Goal: Information Seeking & Learning: Learn about a topic

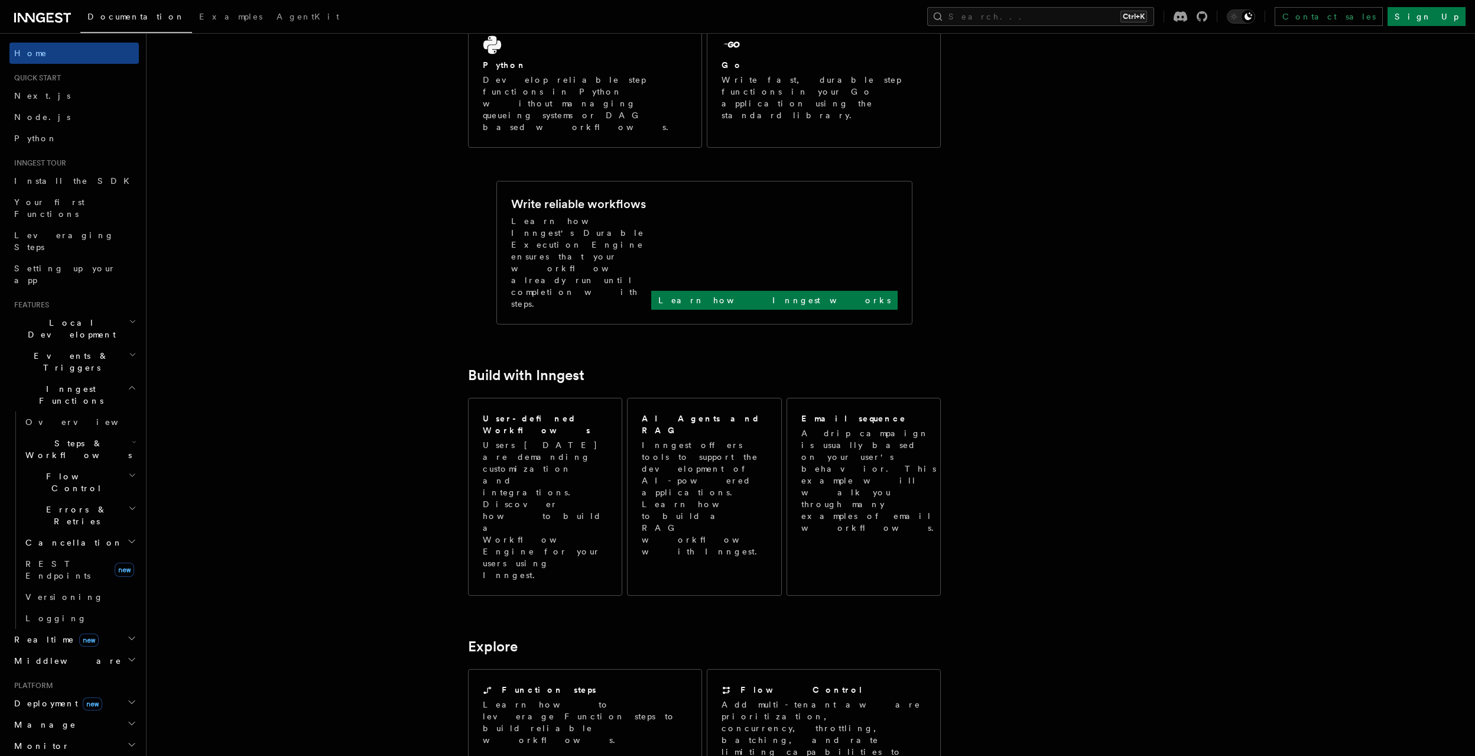
scroll to position [752, 0]
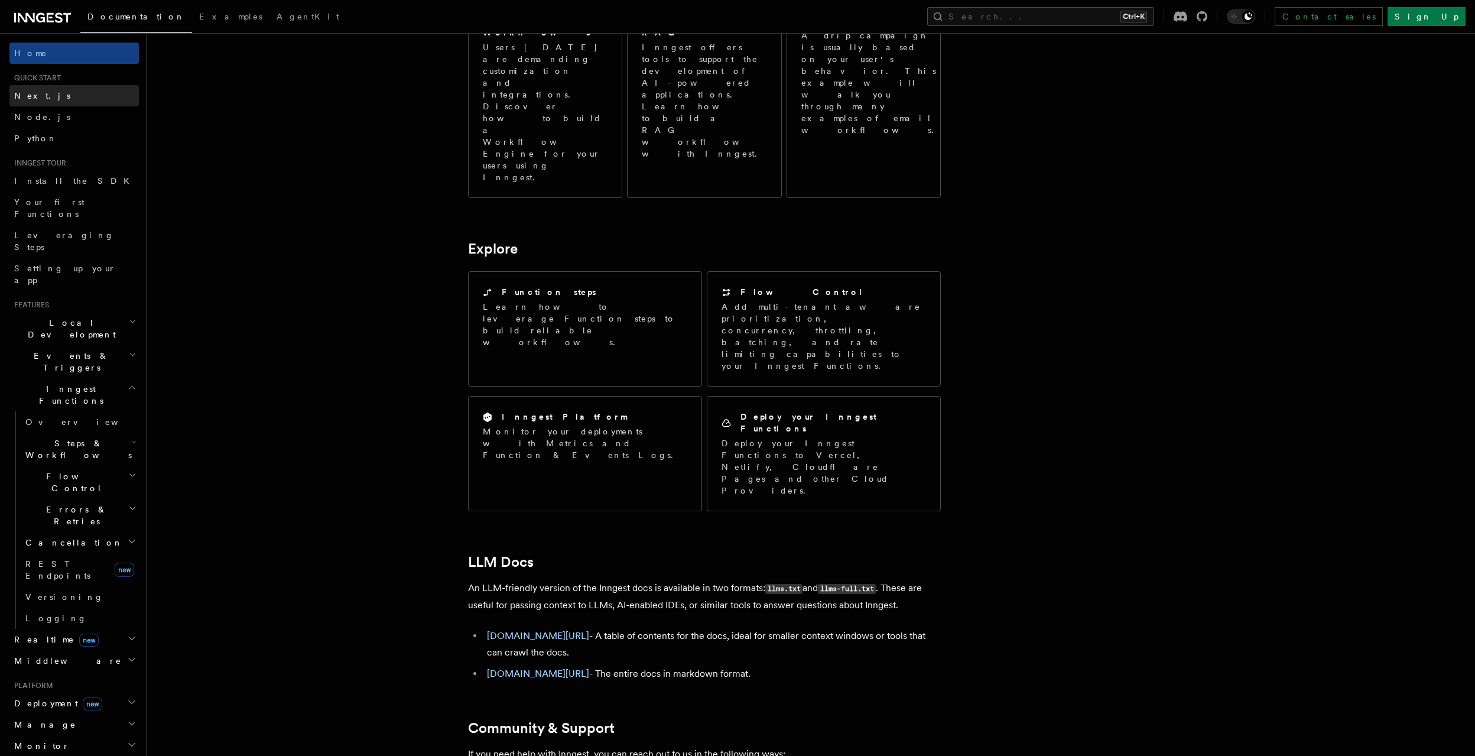
click at [36, 93] on span "Next.js" at bounding box center [42, 95] width 56 height 9
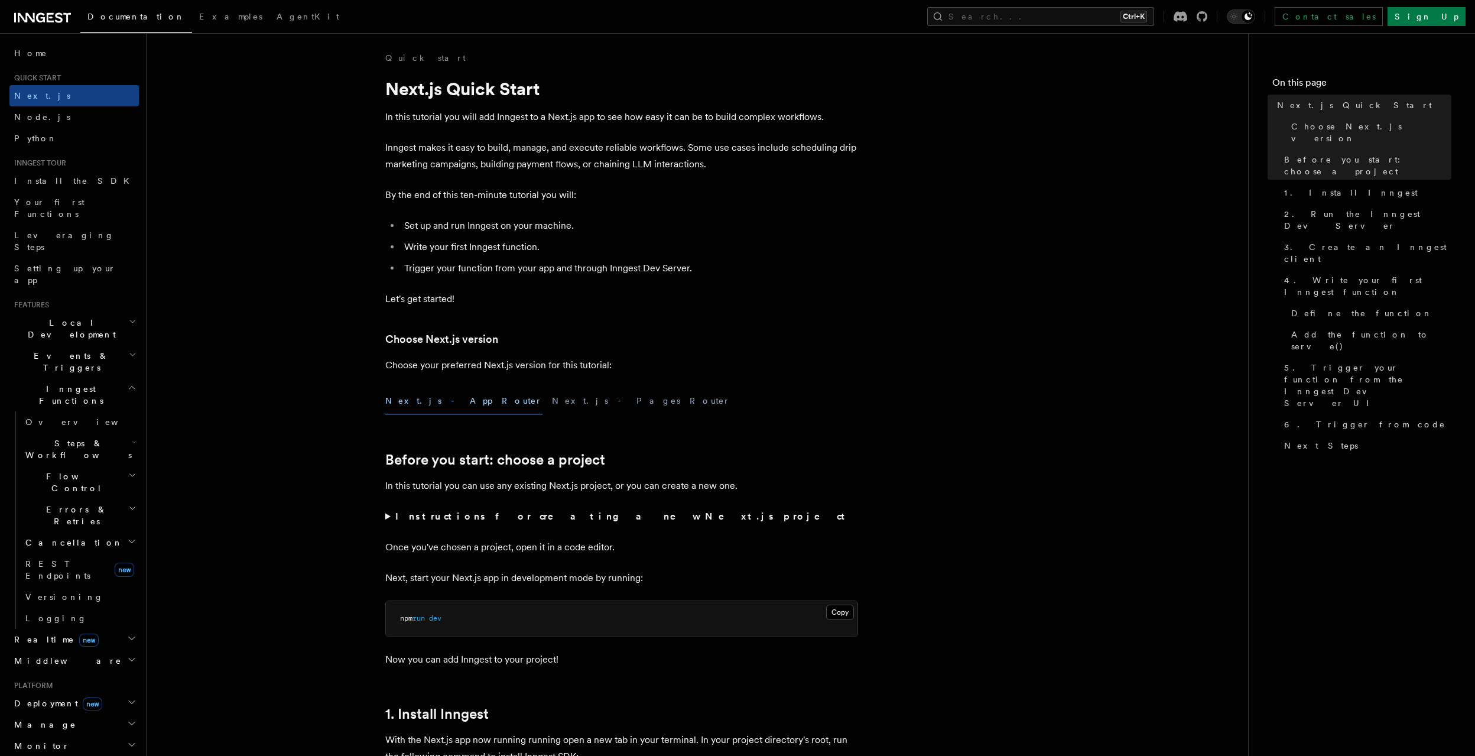
click at [427, 148] on p "Inngest makes it easy to build, manage, and execute reliable workflows. Some us…" at bounding box center [621, 155] width 473 height 33
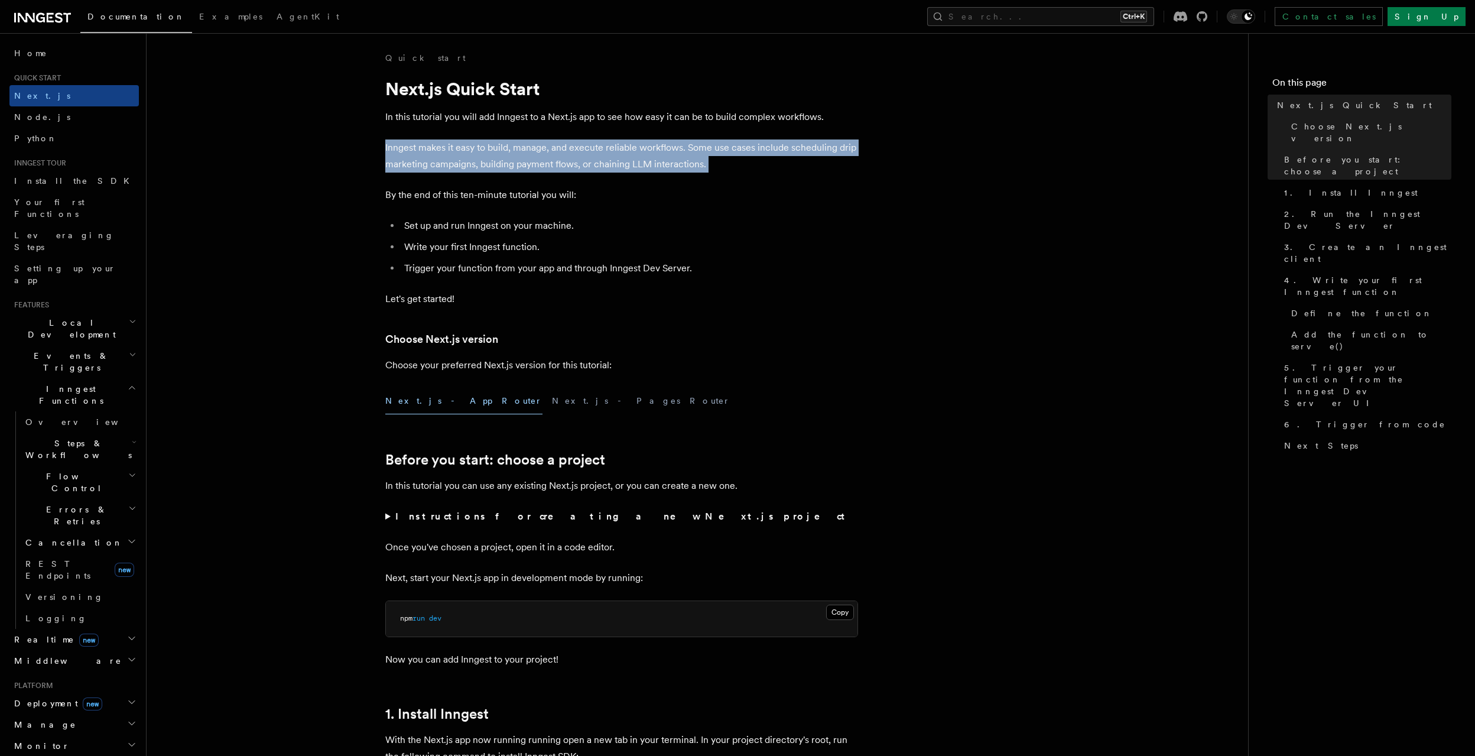
click at [427, 148] on p "Inngest makes it easy to build, manage, and execute reliable workflows. Some us…" at bounding box center [621, 155] width 473 height 33
click at [663, 159] on p "Inngest makes it easy to build, manage, and execute reliable workflows. Some us…" at bounding box center [621, 155] width 473 height 33
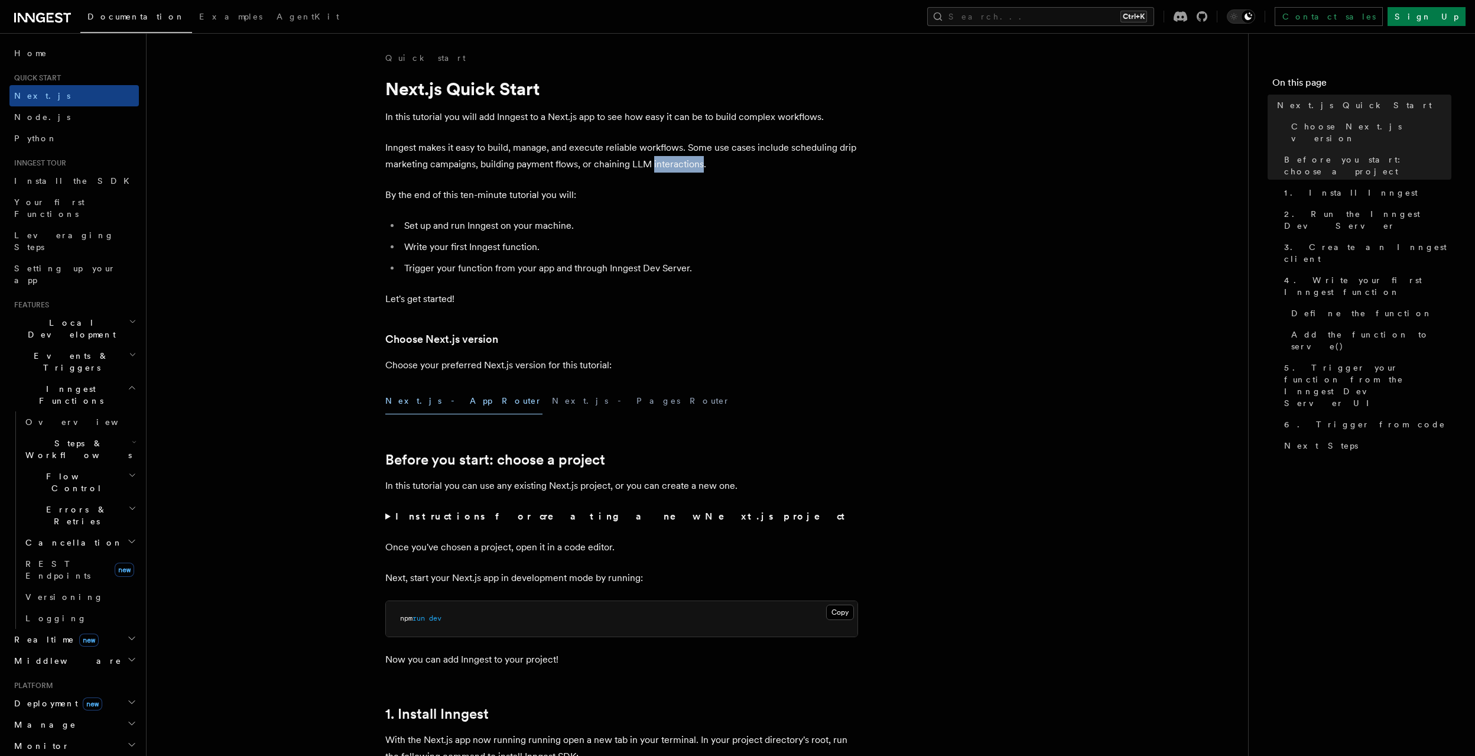
click at [663, 159] on p "Inngest makes it easy to build, manage, and execute reliable workflows. Some us…" at bounding box center [621, 155] width 473 height 33
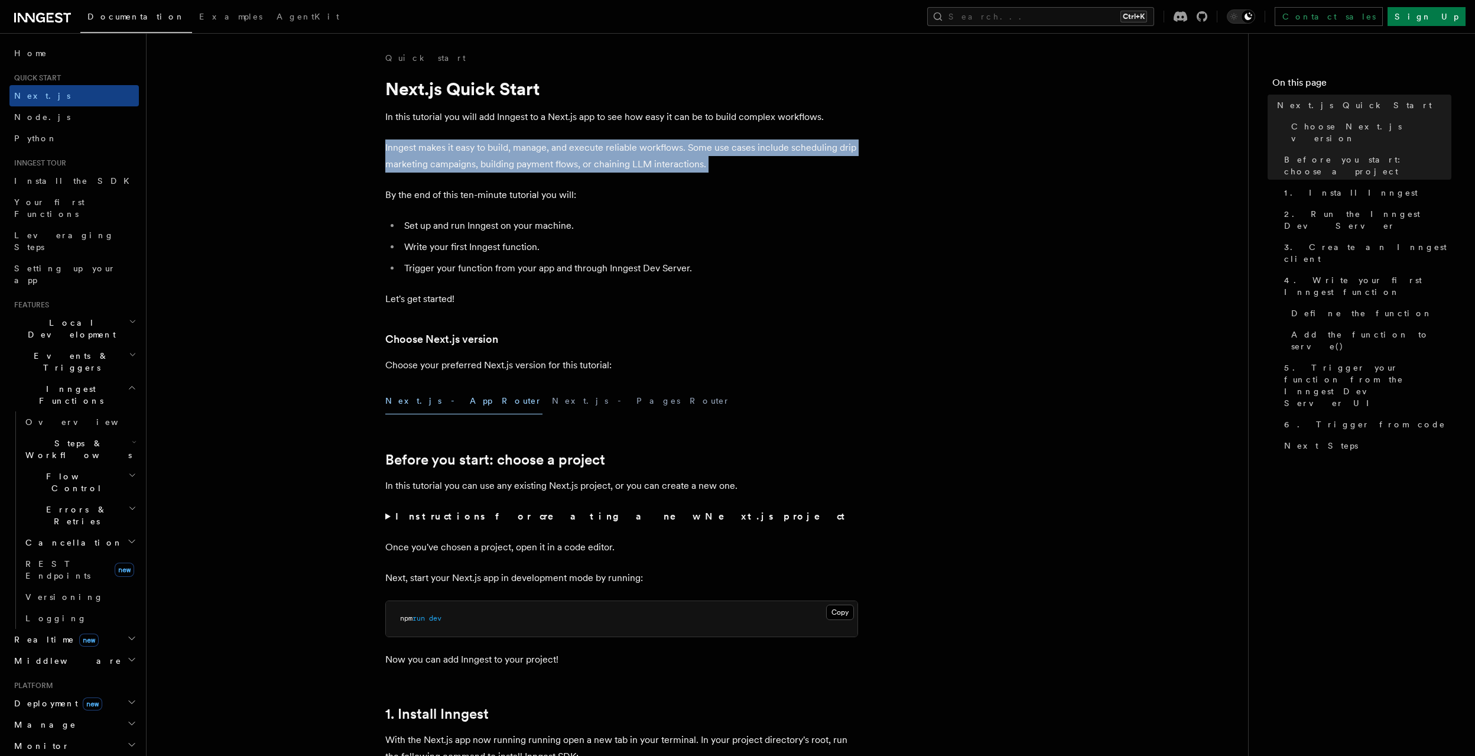
click at [663, 159] on p "Inngest makes it easy to build, manage, and execute reliable workflows. Some us…" at bounding box center [621, 155] width 473 height 33
click at [680, 146] on p "Inngest makes it easy to build, manage, and execute reliable workflows. Some us…" at bounding box center [621, 155] width 473 height 33
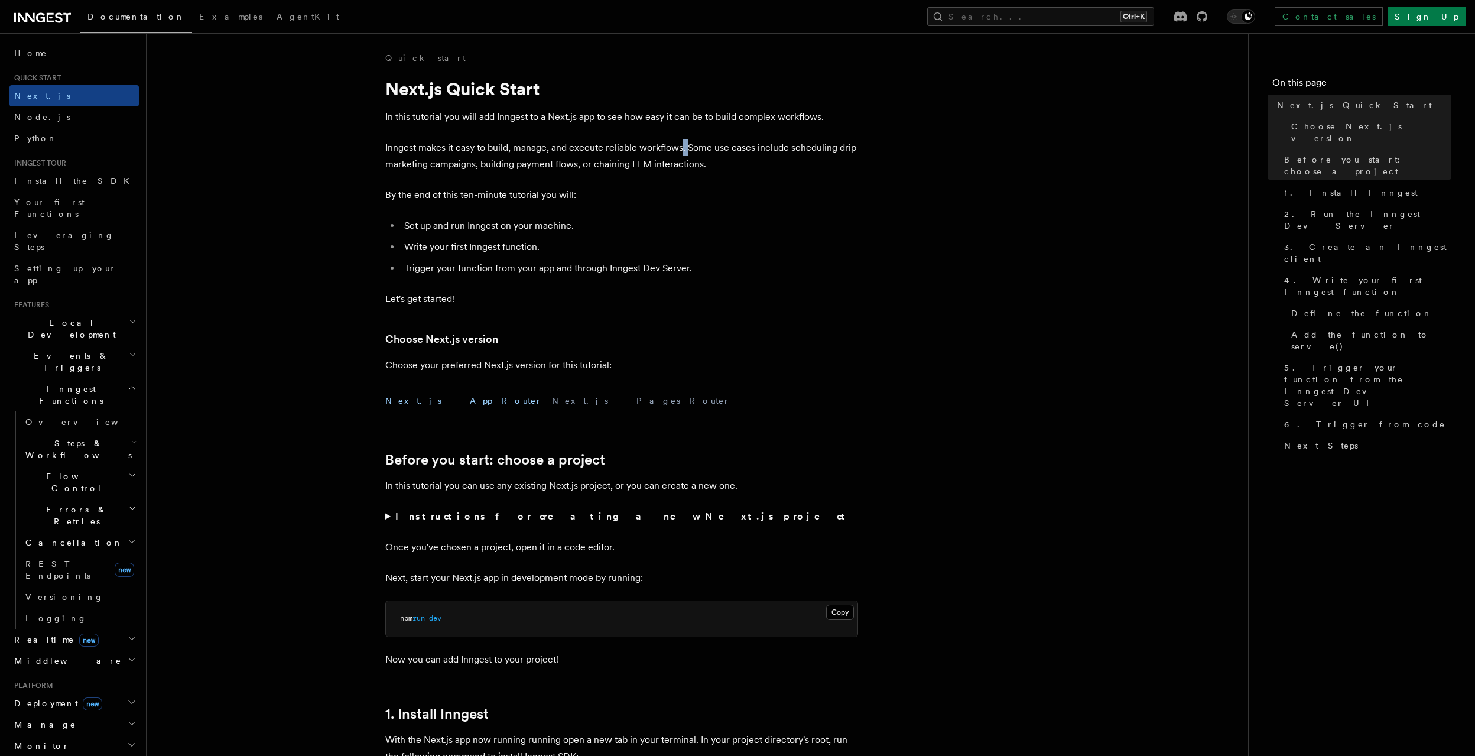
click at [680, 146] on p "Inngest makes it easy to build, manage, and execute reliable workflows. Some us…" at bounding box center [621, 155] width 473 height 33
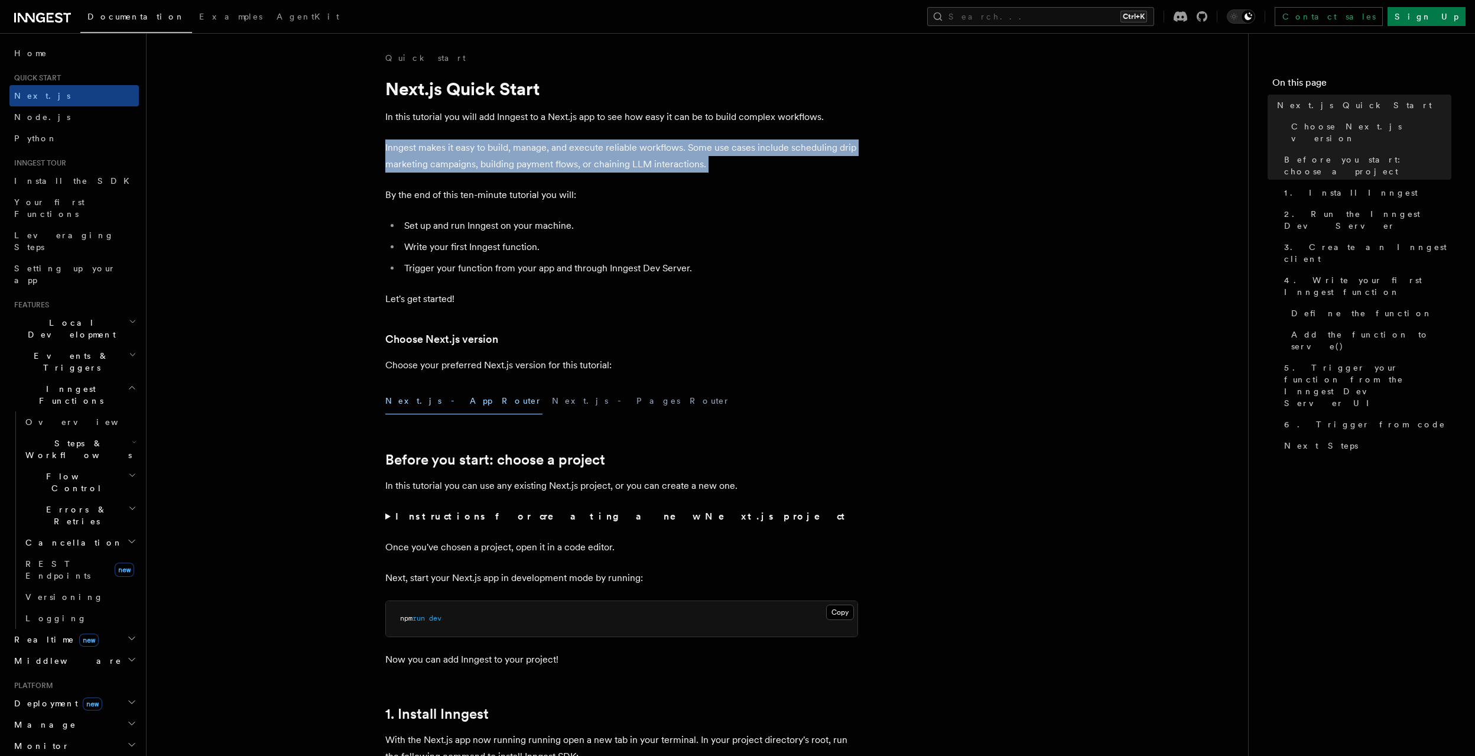
click at [680, 146] on p "Inngest makes it easy to build, manage, and execute reliable workflows. Some us…" at bounding box center [621, 155] width 473 height 33
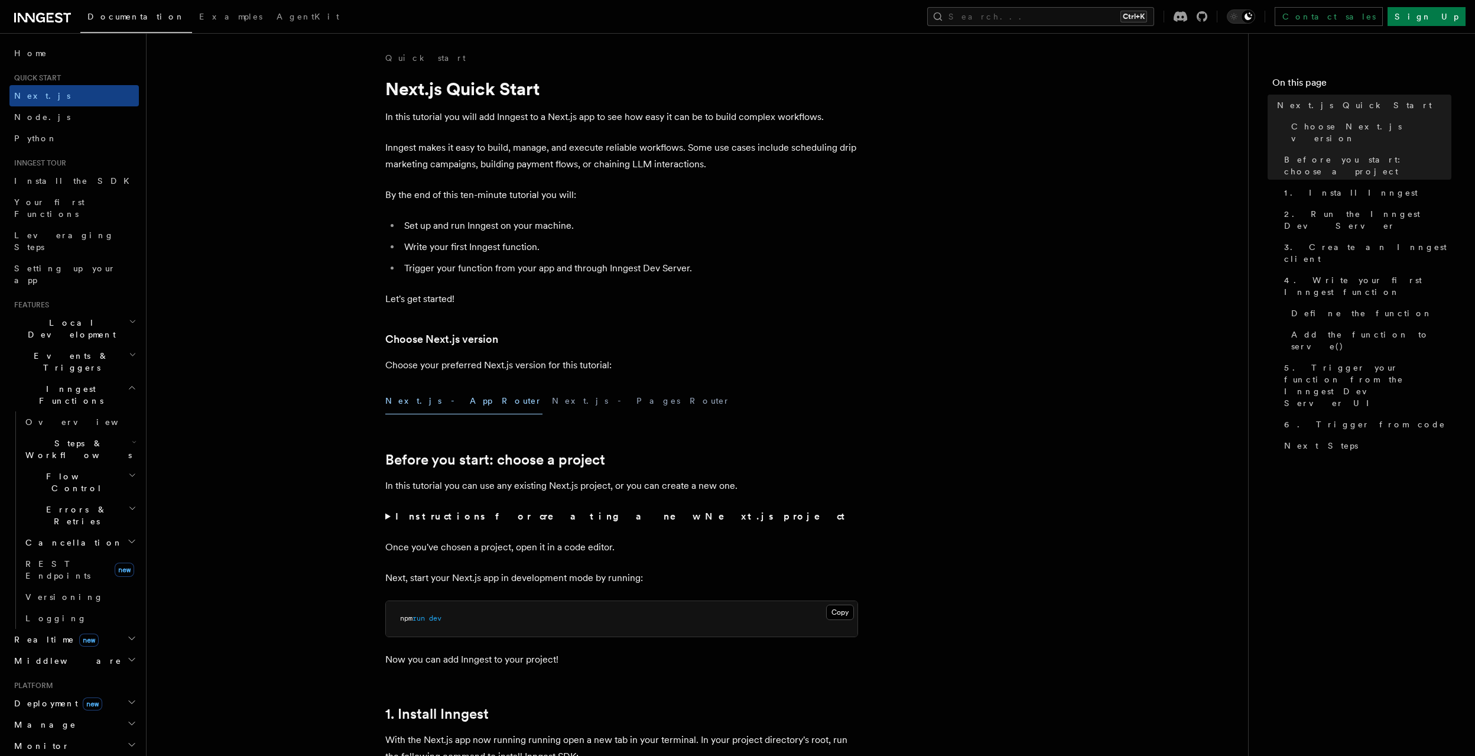
click at [710, 232] on li "Set up and run Inngest on your machine." at bounding box center [629, 225] width 457 height 17
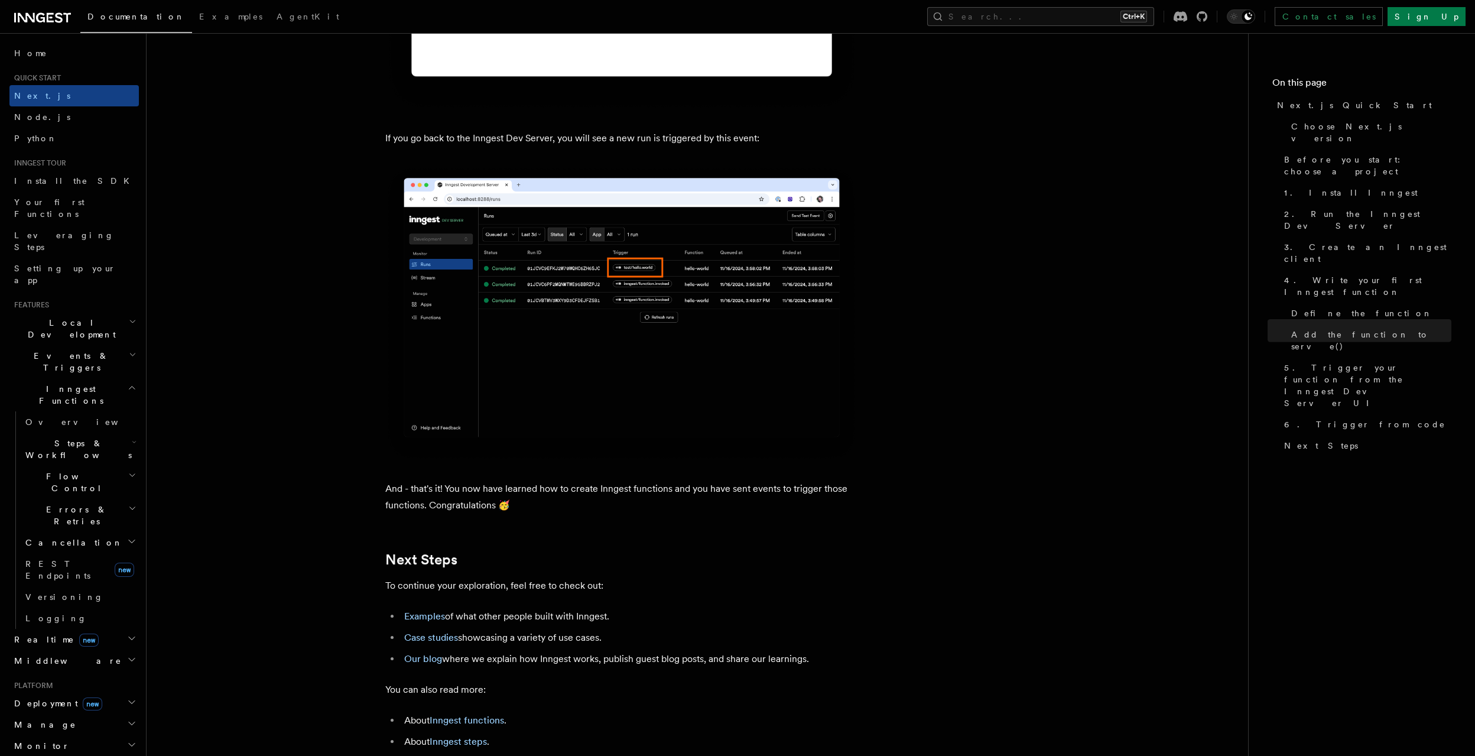
scroll to position [7204, 0]
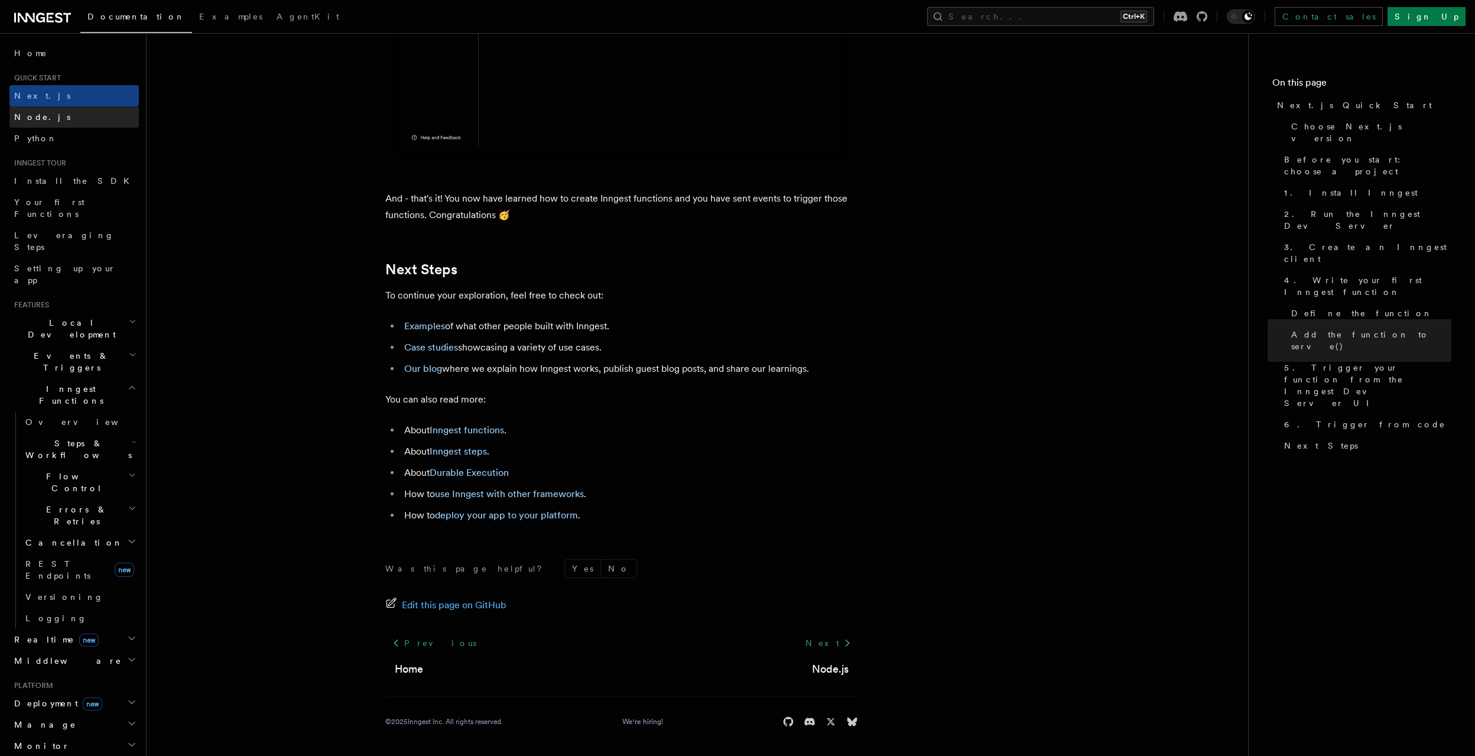
click at [17, 119] on span "Node.js" at bounding box center [42, 116] width 56 height 9
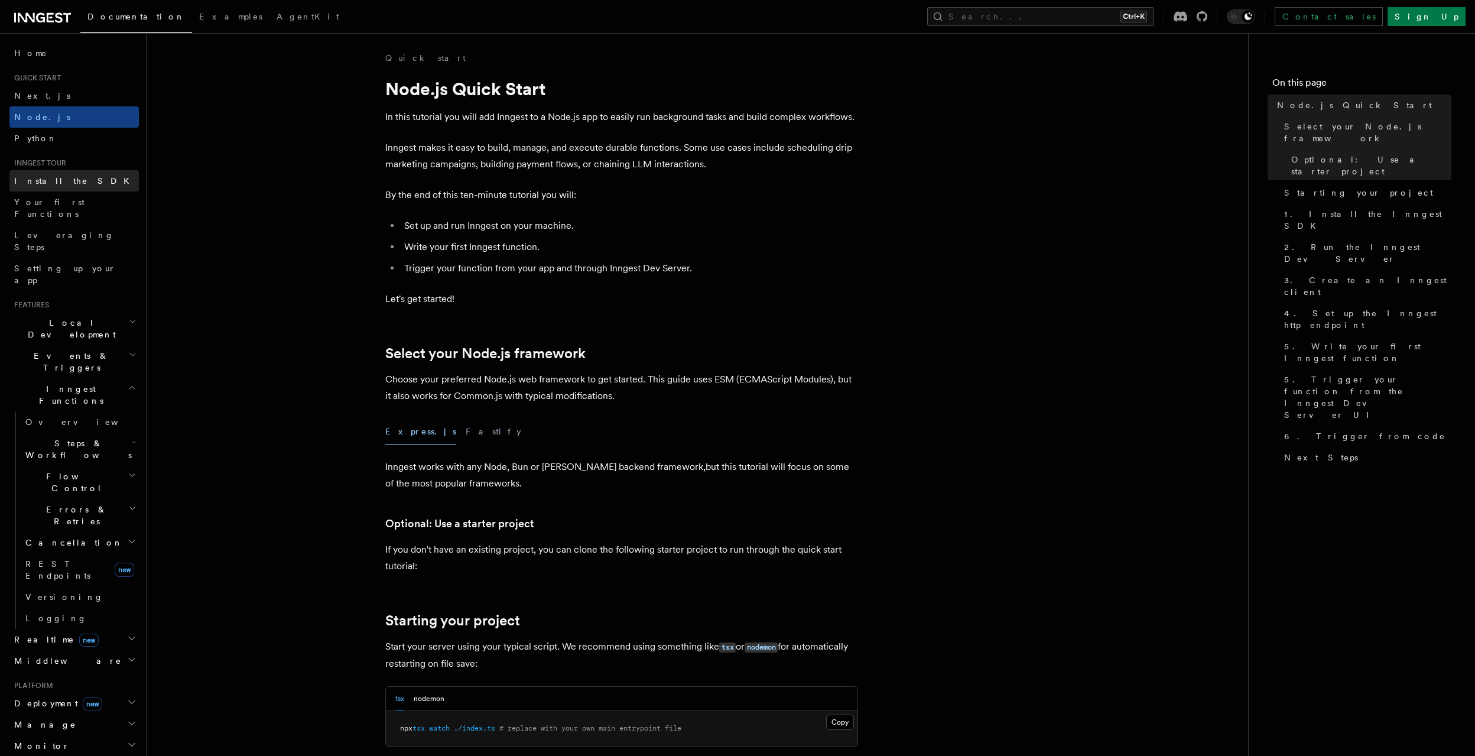
click at [46, 184] on span "Install the SDK" at bounding box center [75, 180] width 122 height 9
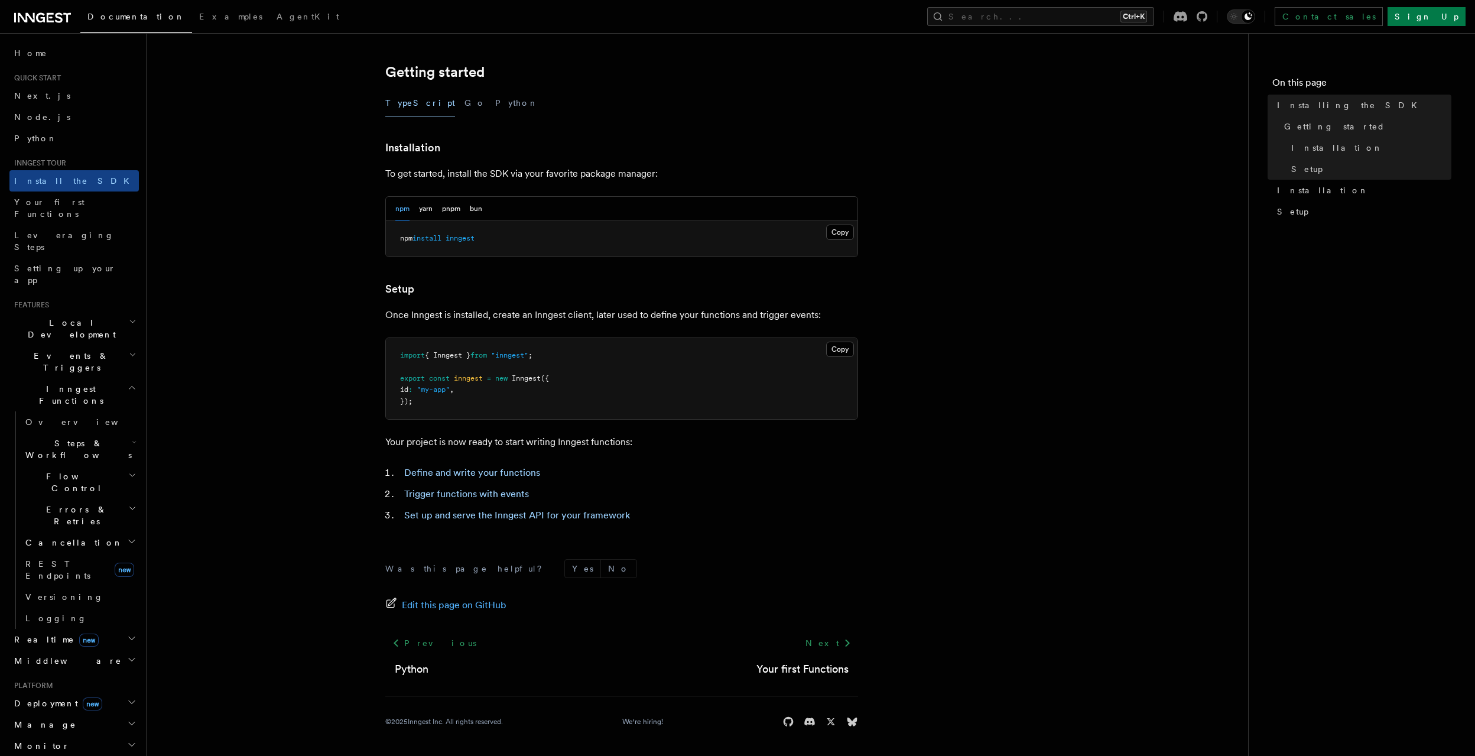
scroll to position [213, 0]
